Goal: Task Accomplishment & Management: Use online tool/utility

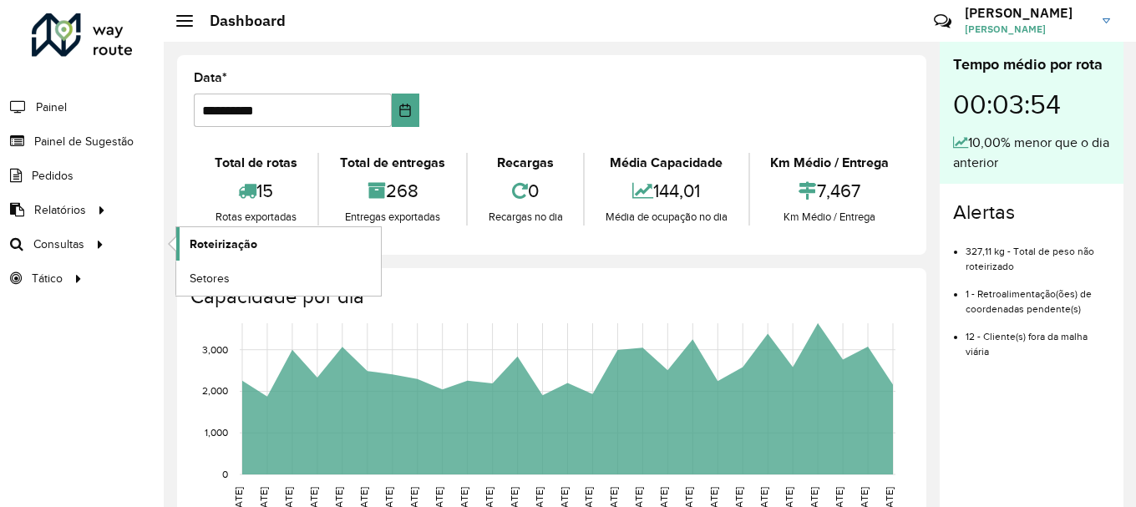
click at [231, 233] on link "Roteirização" at bounding box center [278, 243] width 205 height 33
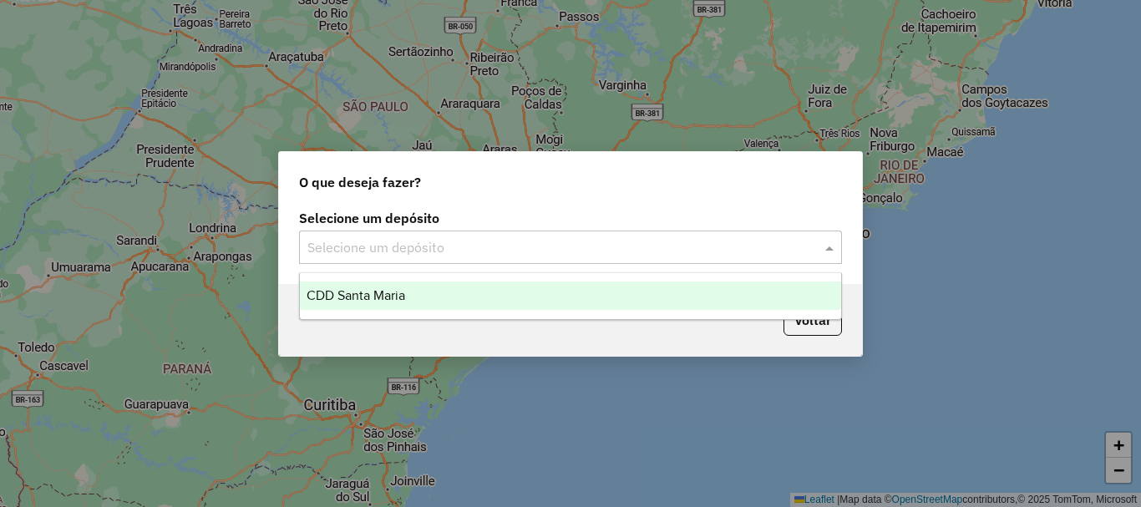
click at [407, 242] on input "text" at bounding box center [553, 248] width 493 height 20
click at [424, 276] on ng-dropdown-panel "CDD Santa Maria" at bounding box center [570, 296] width 543 height 48
click at [434, 287] on div "CDD Santa Maria" at bounding box center [570, 296] width 541 height 28
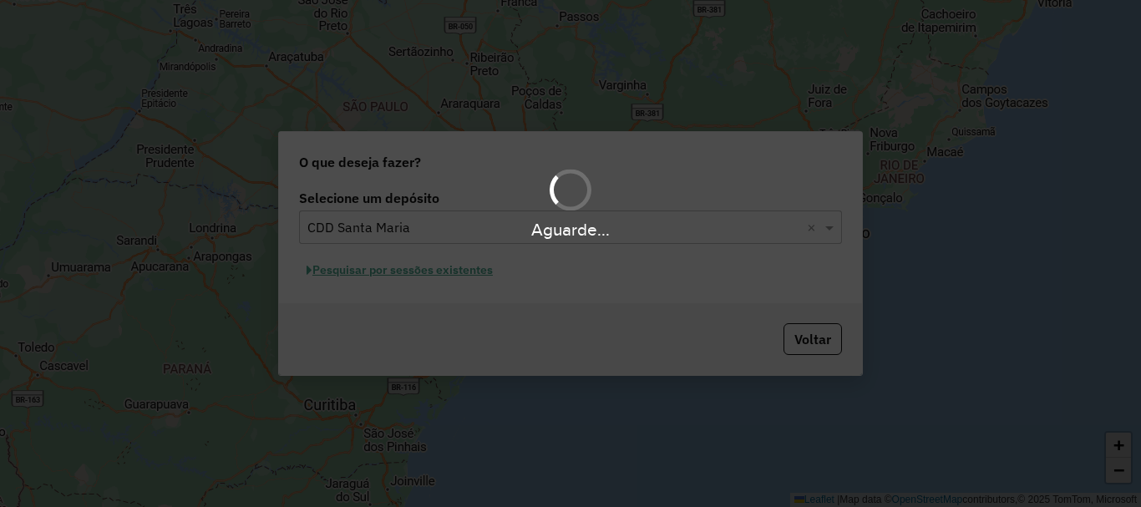
click at [428, 266] on div "Aguarde..." at bounding box center [570, 253] width 1141 height 507
click at [439, 274] on div "Aguarde..." at bounding box center [570, 253] width 1141 height 507
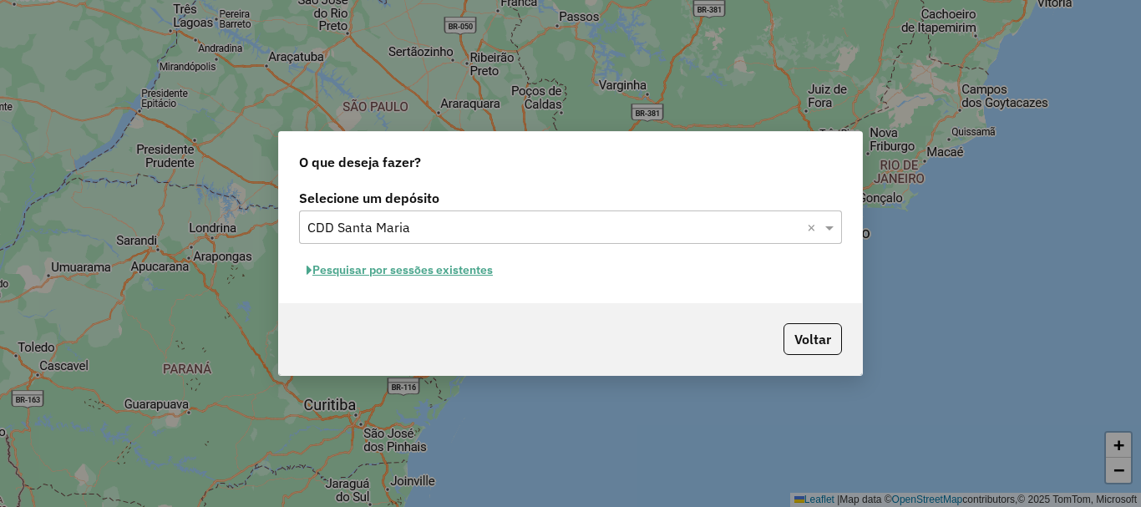
click at [453, 270] on button "Pesquisar por sessões existentes" at bounding box center [399, 270] width 201 height 26
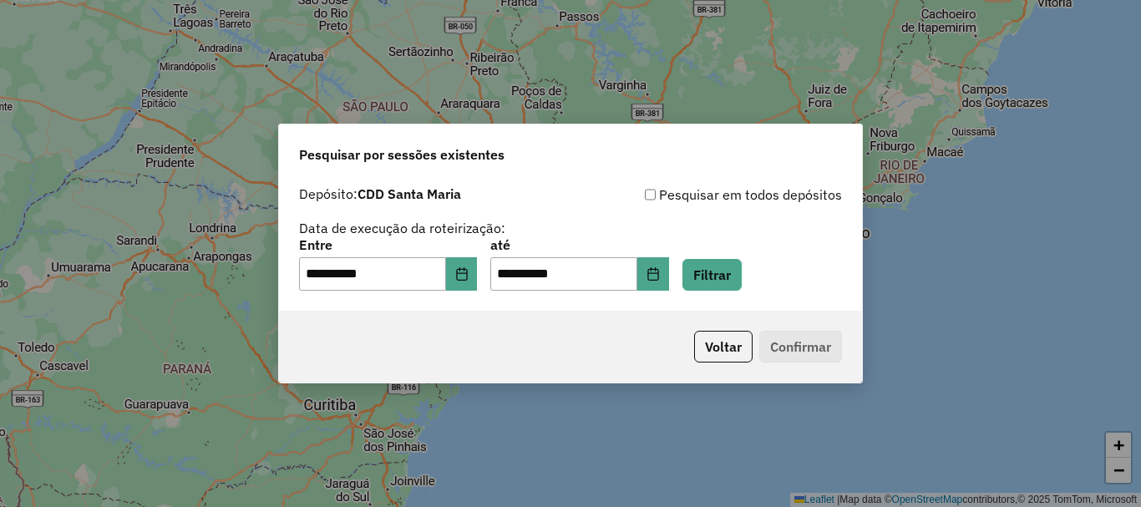
click at [714, 252] on div "**********" at bounding box center [570, 265] width 543 height 52
click at [725, 262] on button "Filtrar" at bounding box center [712, 275] width 59 height 32
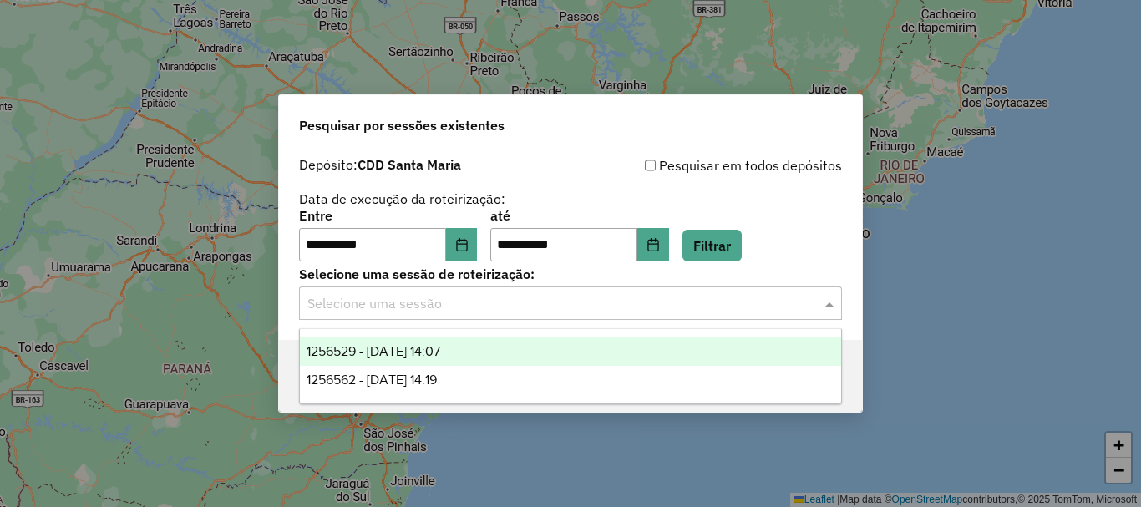
drag, startPoint x: 429, startPoint y: 312, endPoint x: 420, endPoint y: 314, distance: 9.5
click at [429, 312] on input "text" at bounding box center [553, 304] width 493 height 20
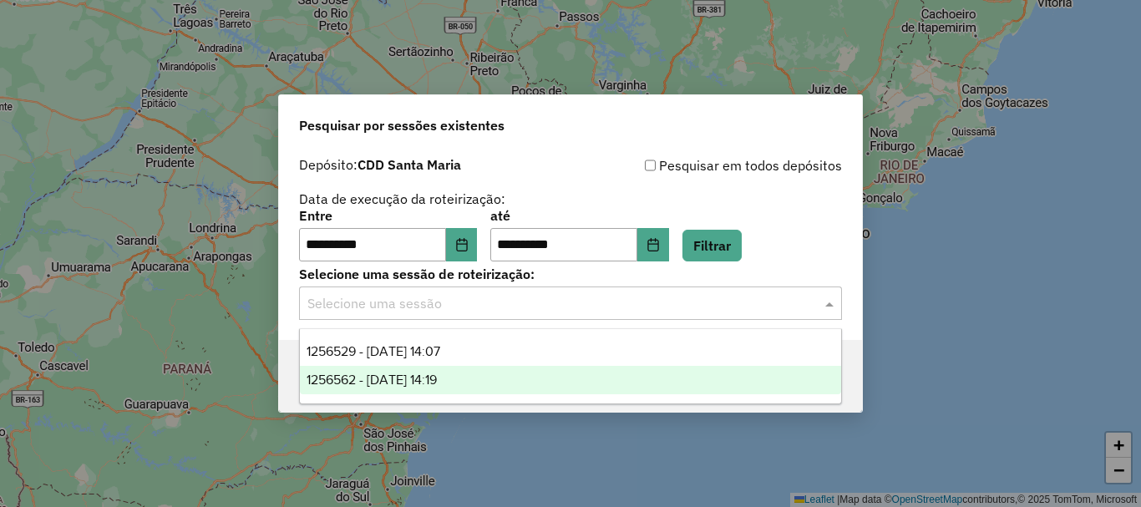
click at [529, 379] on div "1256562 - 01/09/2025 14:19" at bounding box center [570, 380] width 541 height 28
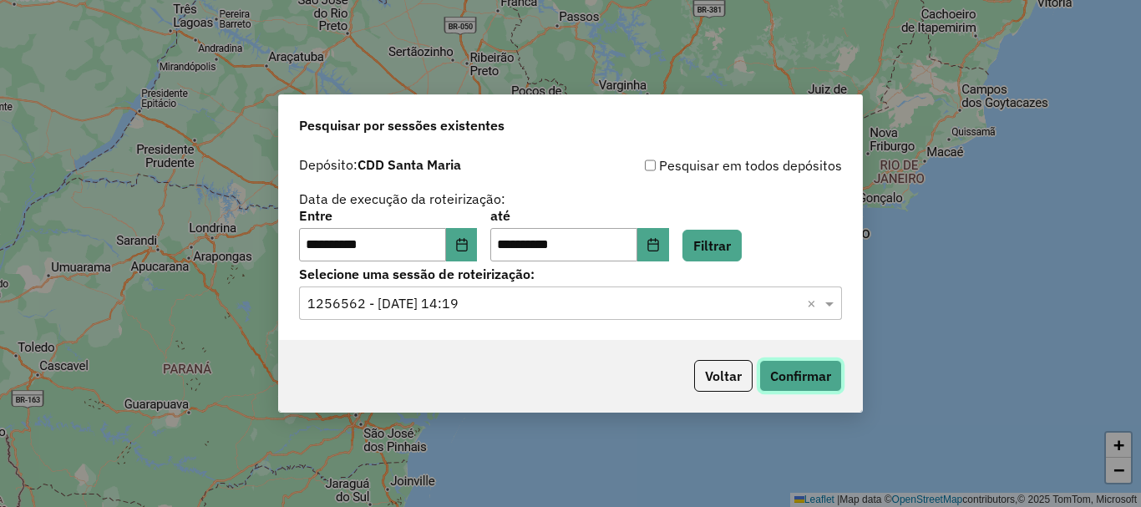
click at [792, 369] on button "Confirmar" at bounding box center [800, 376] width 83 height 32
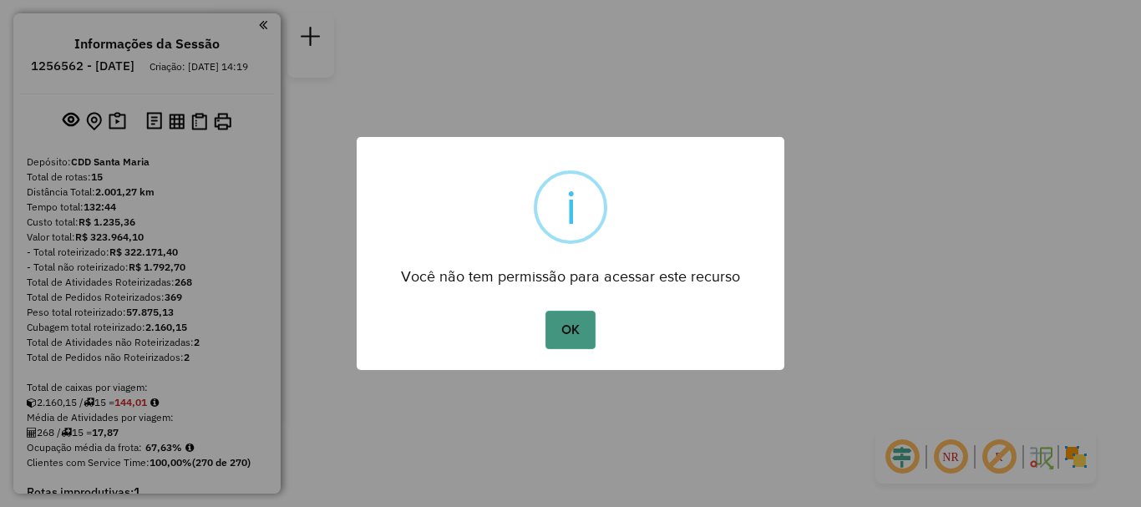
click at [566, 326] on button "OK" at bounding box center [570, 330] width 49 height 38
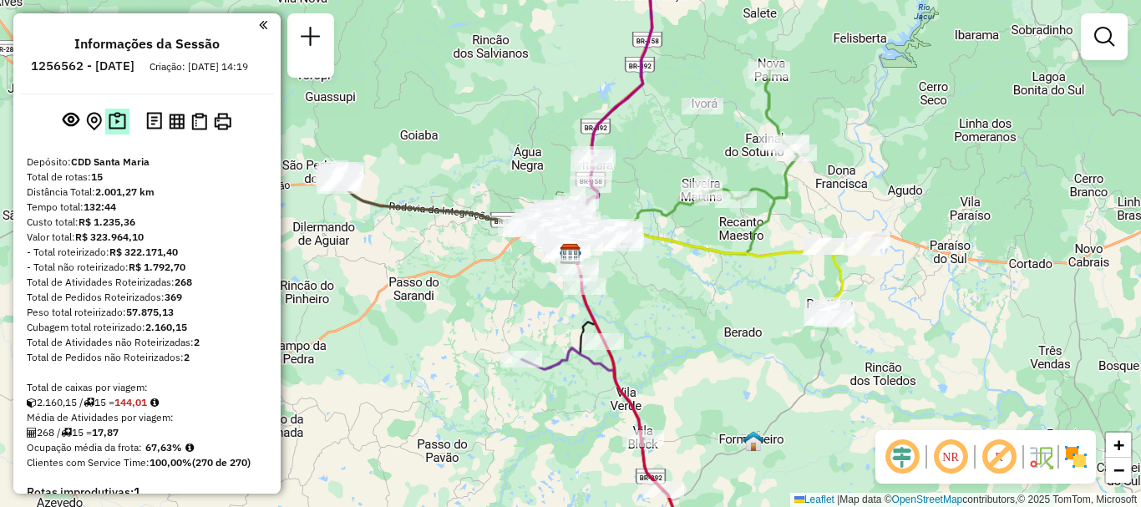
click at [114, 131] on img at bounding box center [118, 121] width 18 height 19
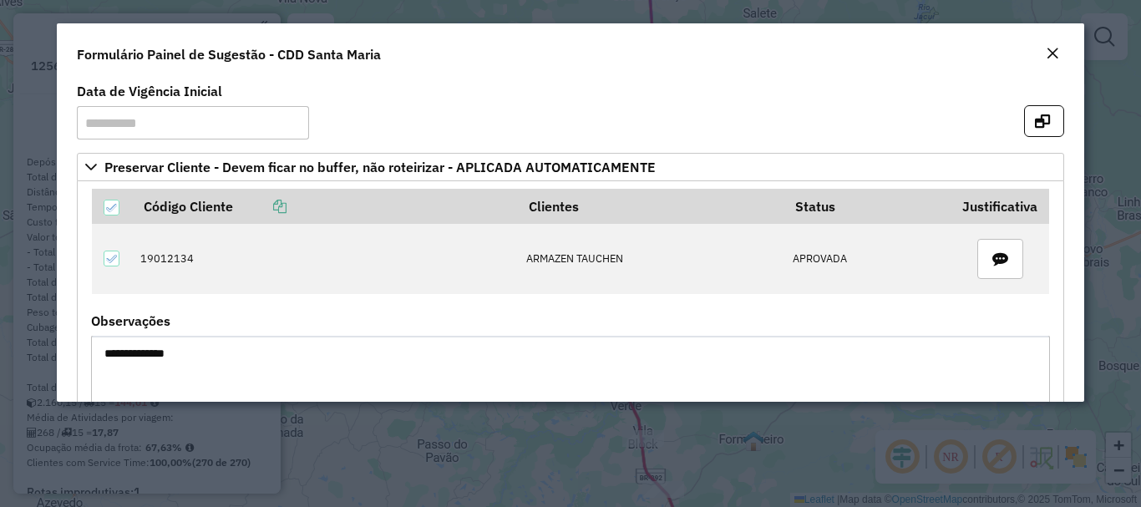
click at [1050, 55] on em "Close" at bounding box center [1052, 53] width 13 height 13
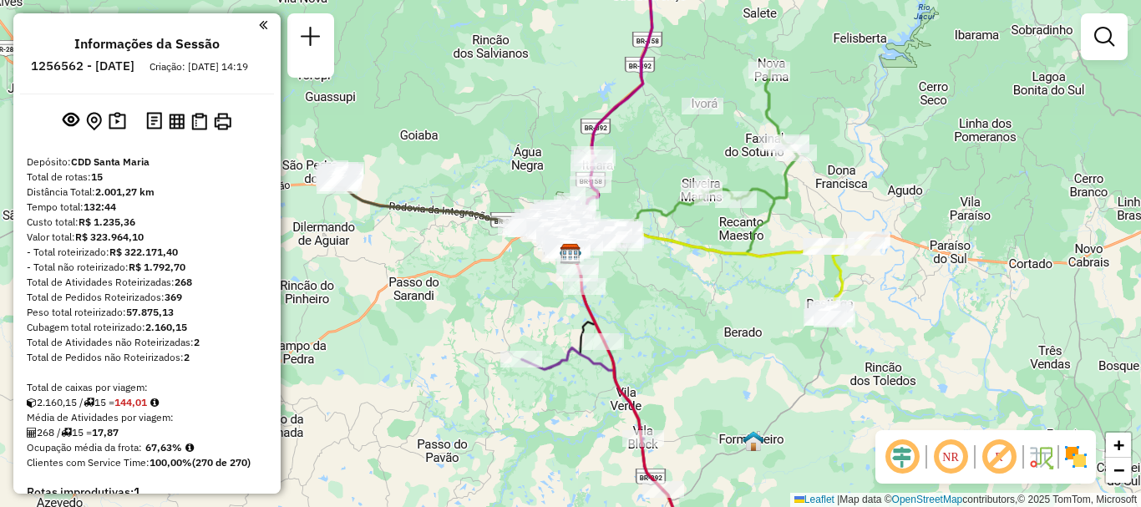
drag, startPoint x: 695, startPoint y: 212, endPoint x: 687, endPoint y: 414, distance: 201.5
click at [687, 247] on icon at bounding box center [690, 158] width 215 height 177
